Goal: Task Accomplishment & Management: Use online tool/utility

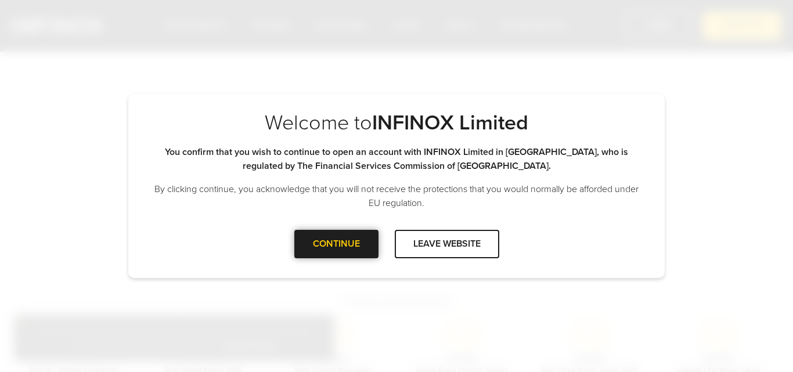
click at [330, 245] on div "CONTINUE" at bounding box center [336, 244] width 84 height 28
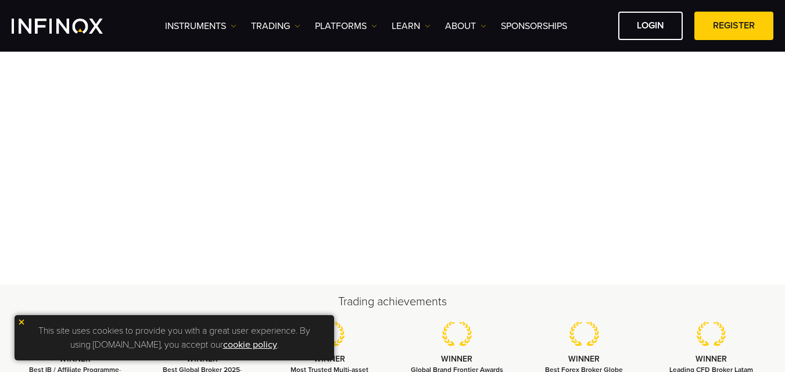
click at [18, 320] on img at bounding box center [21, 322] width 8 height 8
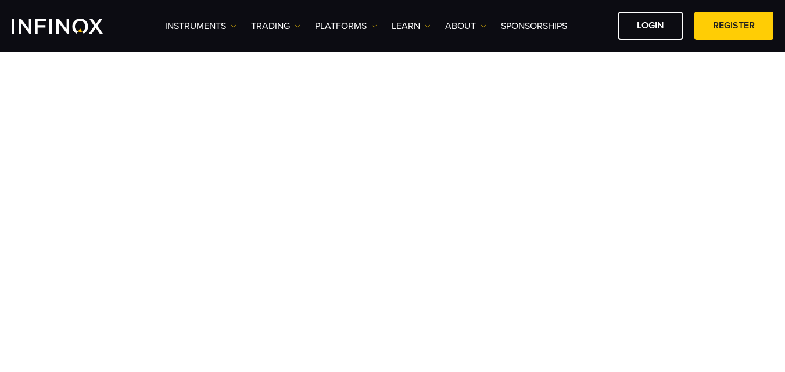
scroll to position [80, 0]
click at [648, 34] on link "LOGIN" at bounding box center [650, 26] width 64 height 28
